Goal: Communication & Community: Answer question/provide support

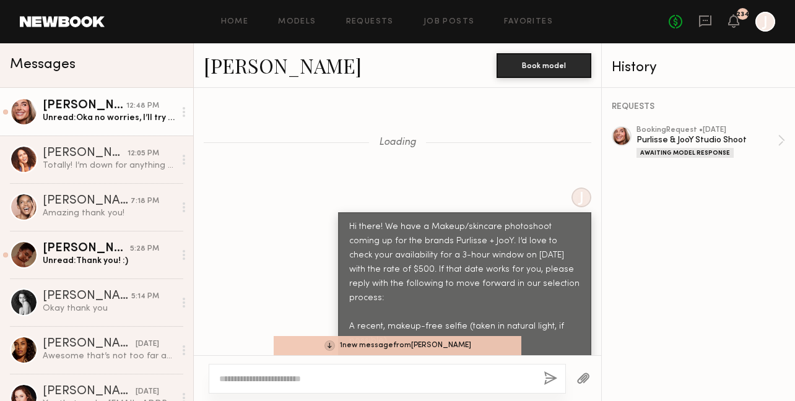
scroll to position [2107, 0]
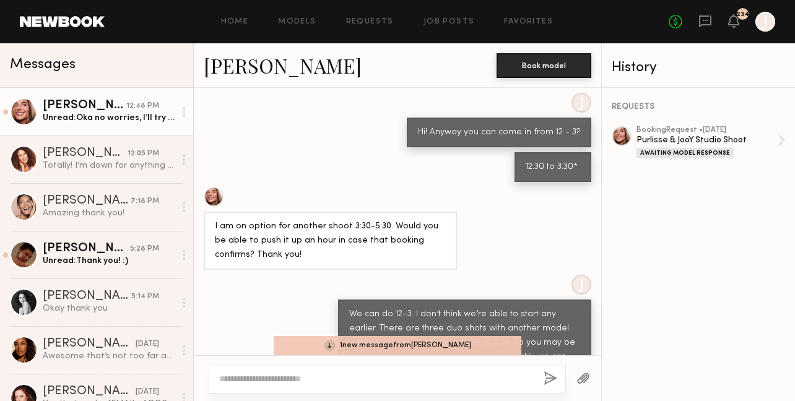
click at [99, 118] on div "Unread: Oka no worries, I’ll try to make it work. Thank you for adjusting!" at bounding box center [109, 118] width 132 height 12
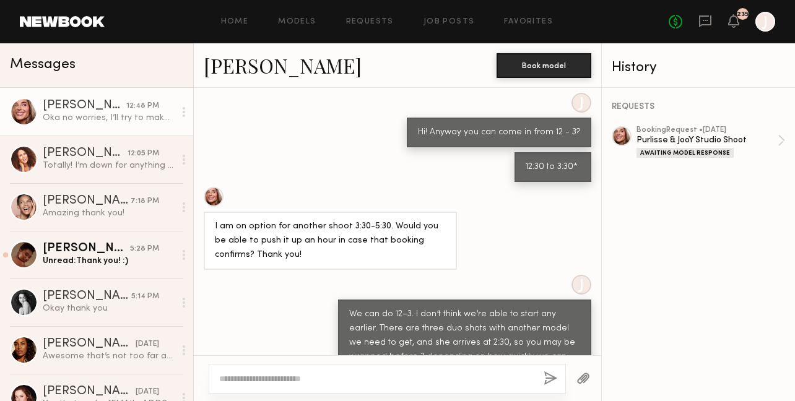
scroll to position [2275, 0]
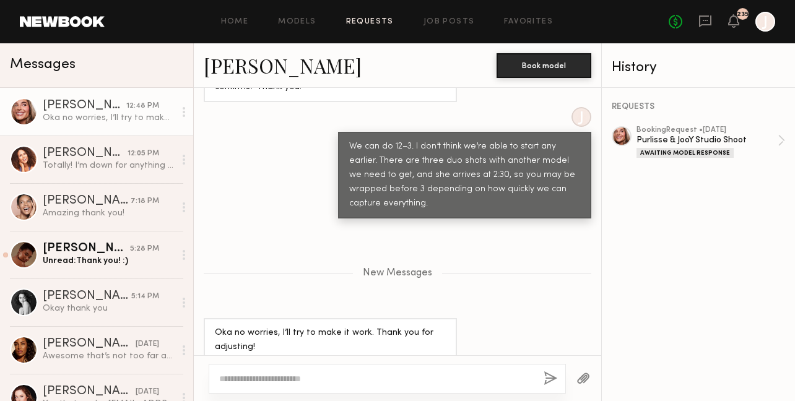
click at [355, 21] on link "Requests" at bounding box center [370, 22] width 48 height 8
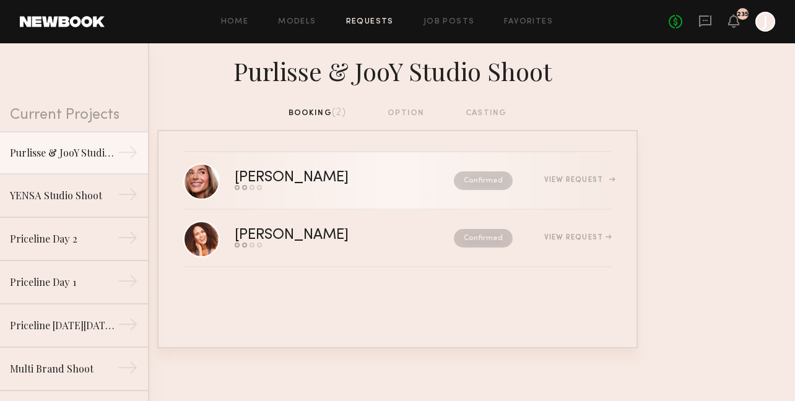
click at [561, 176] on div "View Request" at bounding box center [561, 180] width 99 height 9
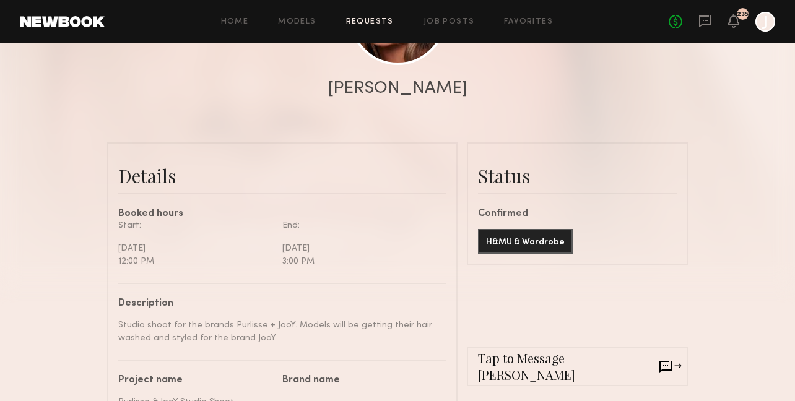
scroll to position [220, 0]
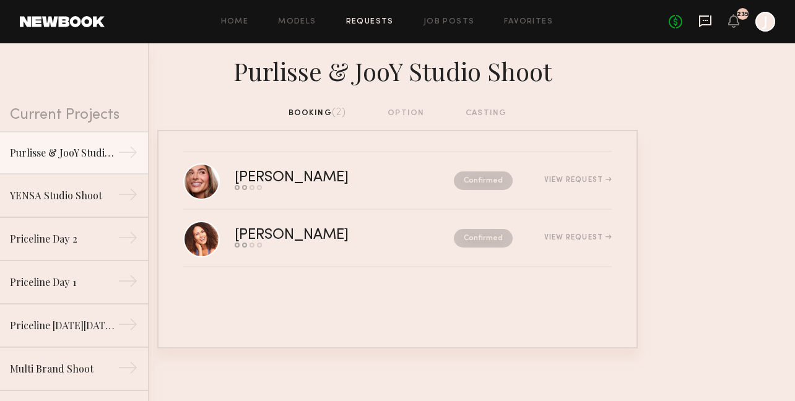
click at [701, 24] on icon at bounding box center [705, 21] width 14 height 14
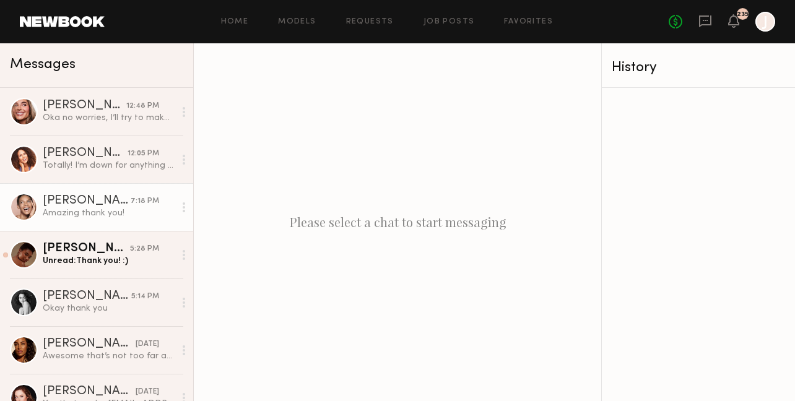
click at [117, 202] on div "[PERSON_NAME]" at bounding box center [87, 201] width 88 height 12
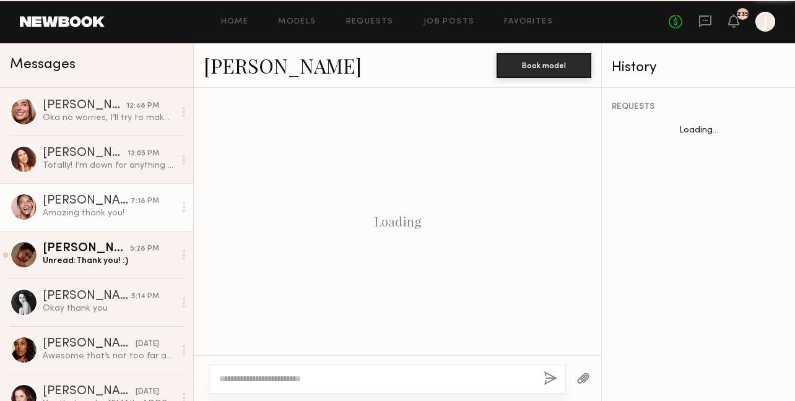
scroll to position [1559, 0]
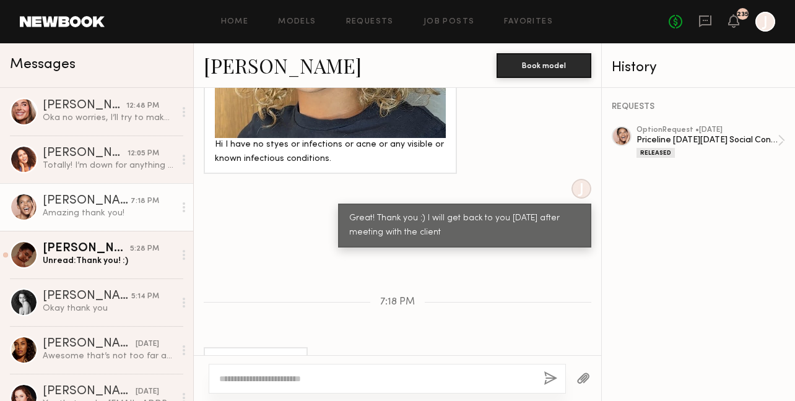
click at [291, 384] on textarea at bounding box center [376, 379] width 314 height 12
type textarea "*"
